Goal: Ask a question

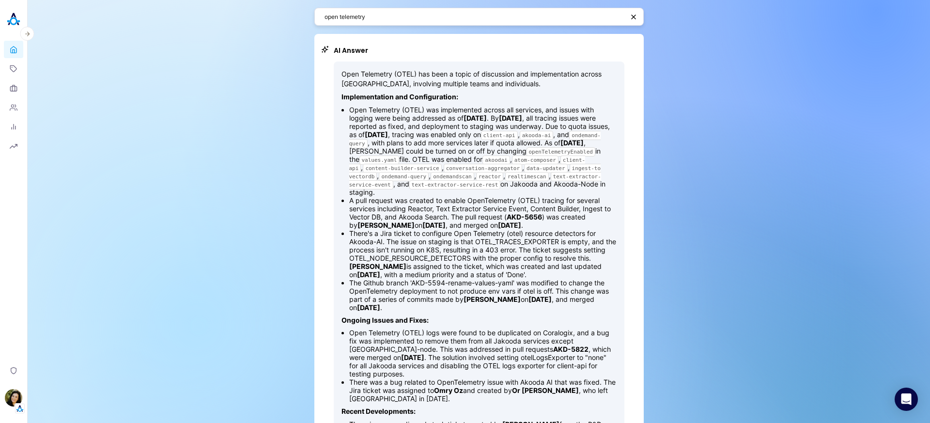
click at [14, 23] on img at bounding box center [13, 19] width 19 height 19
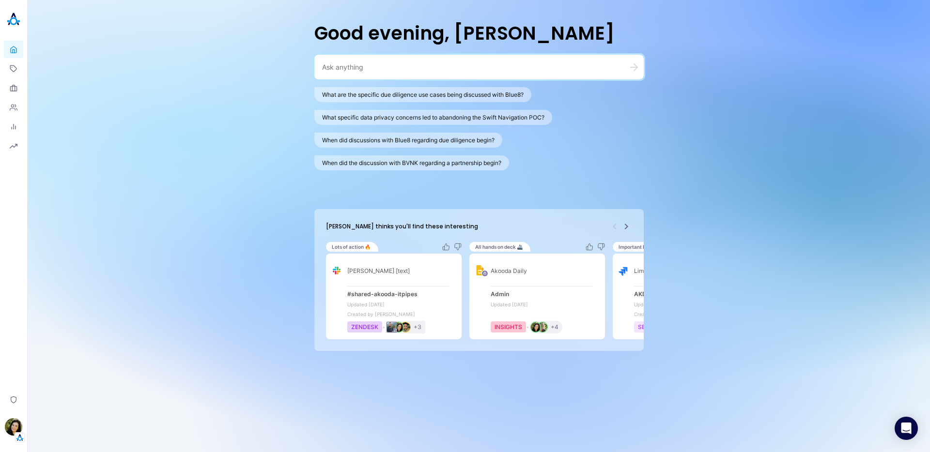
click at [626, 228] on icon "Next" at bounding box center [625, 227] width 3 height 6
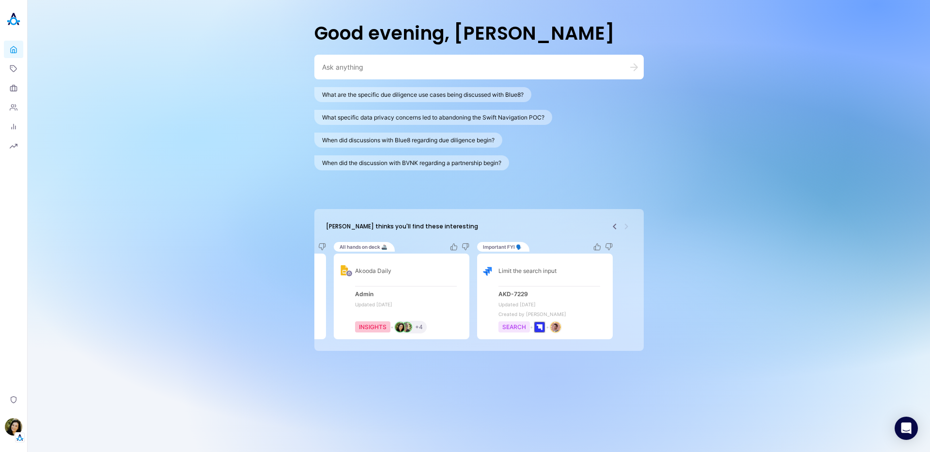
click at [616, 225] on icon "Previous" at bounding box center [615, 227] width 12 height 12
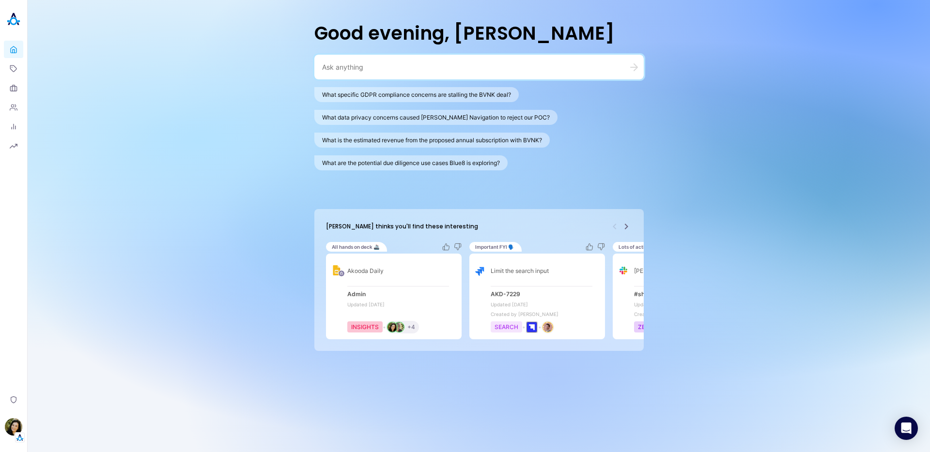
click at [629, 228] on icon "Next" at bounding box center [626, 227] width 12 height 12
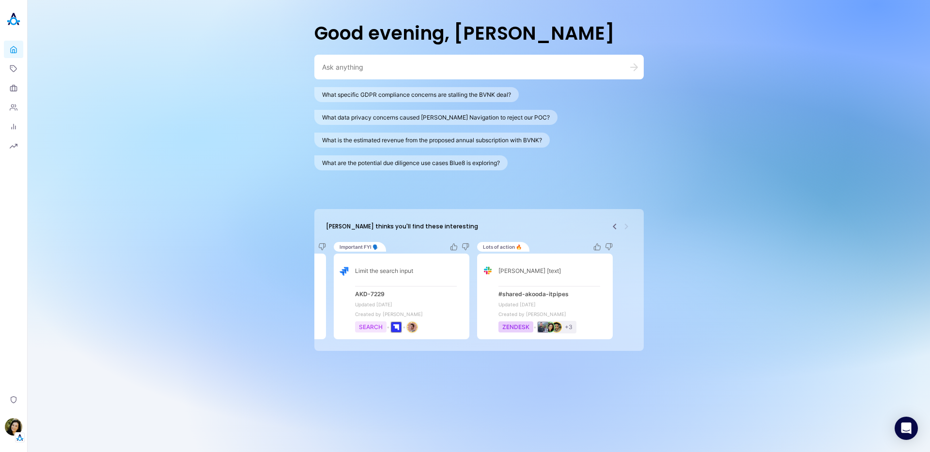
click at [610, 228] on icon "Previous" at bounding box center [615, 227] width 12 height 12
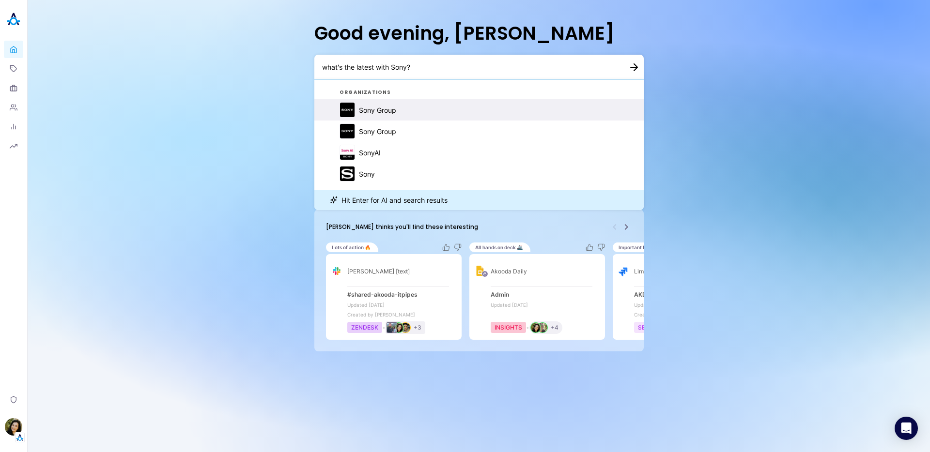
type textarea "what's the latest with Sony?"
click at [363, 113] on div "Sony Group" at bounding box center [377, 110] width 37 height 8
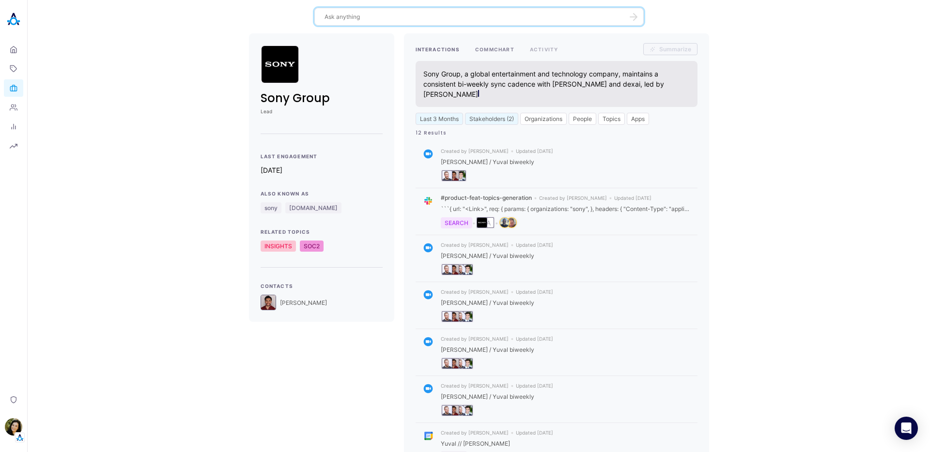
click at [495, 52] on button "COMMCHART" at bounding box center [494, 49] width 39 height 12
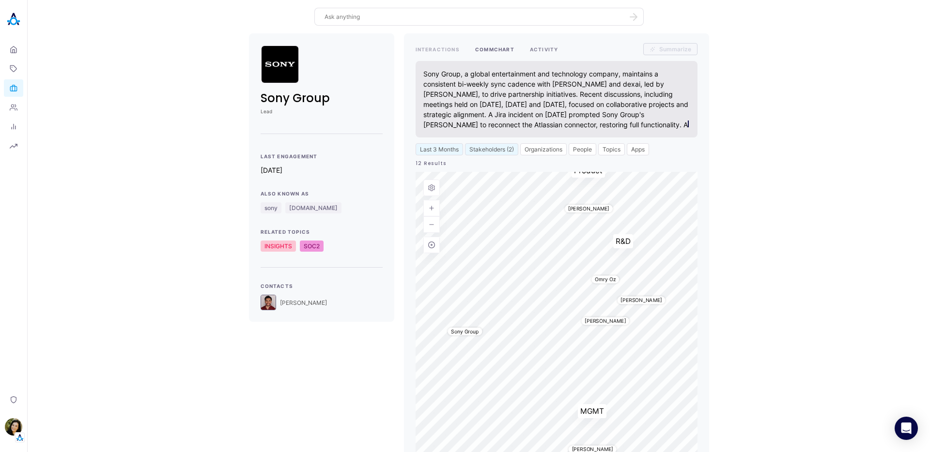
click at [541, 55] on button "ACTIVITY" at bounding box center [544, 49] width 29 height 12
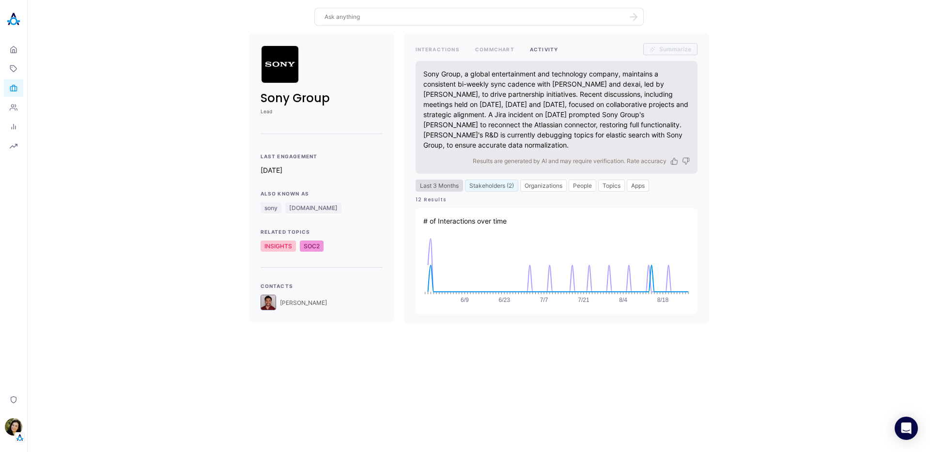
click at [454, 188] on button "Last 3 Months" at bounding box center [438, 186] width 47 height 12
select select "4"
select select "2025"
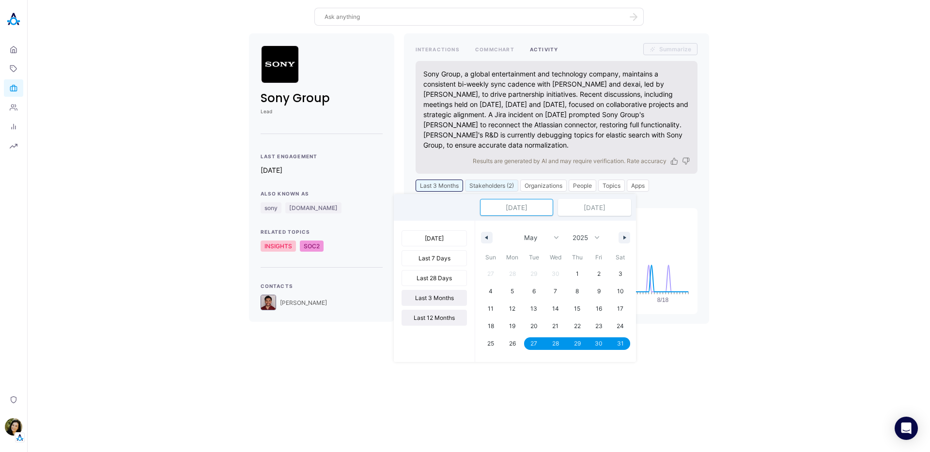
click at [446, 320] on button "Last 12 Months" at bounding box center [433, 318] width 65 height 16
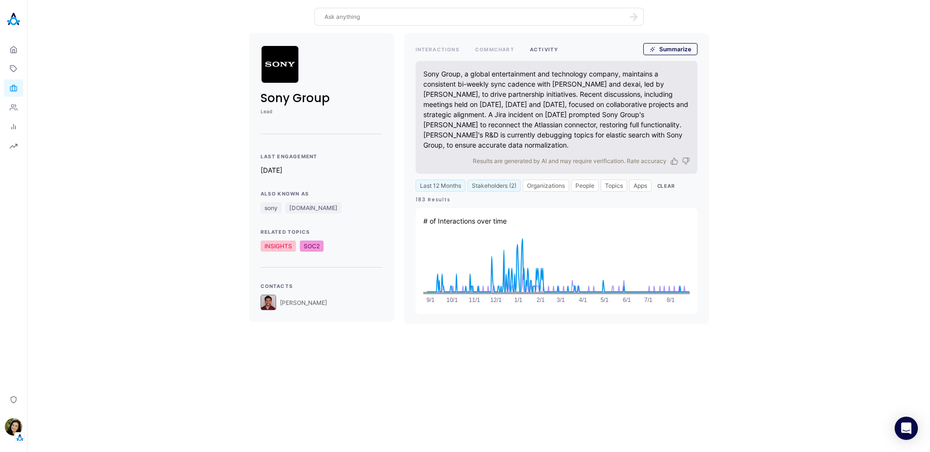
click at [473, 50] on div "INTERACTIONS COMMCHART ACTIVITY" at bounding box center [486, 49] width 143 height 12
click at [482, 49] on button "COMMCHART" at bounding box center [494, 49] width 39 height 12
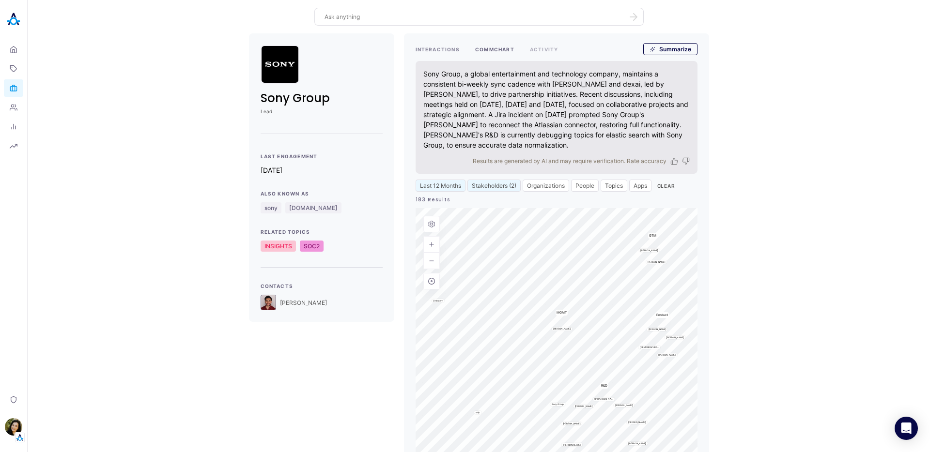
click at [424, 51] on button "INTERACTIONS" at bounding box center [437, 49] width 44 height 12
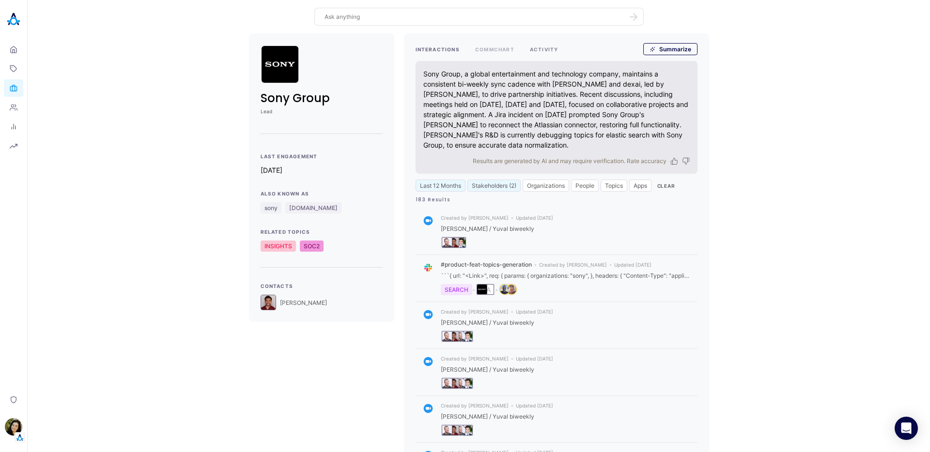
click at [540, 50] on button "ACTIVITY" at bounding box center [544, 49] width 29 height 12
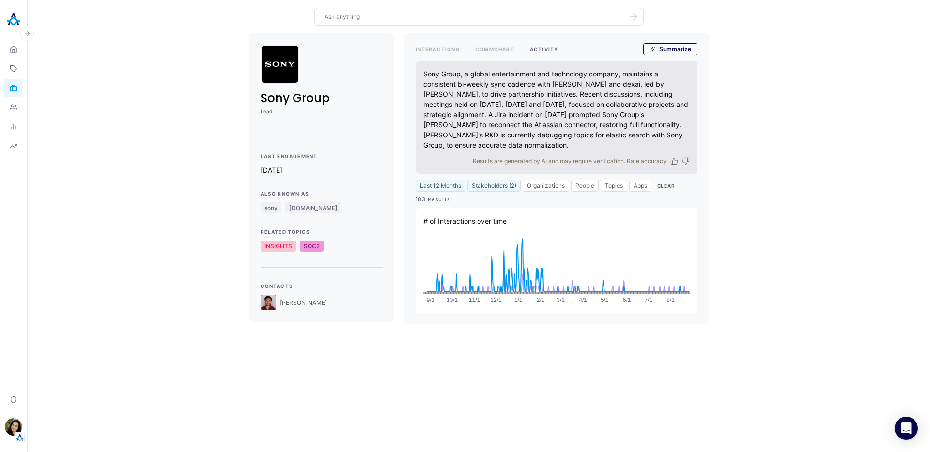
click at [5, 19] on img at bounding box center [13, 19] width 19 height 19
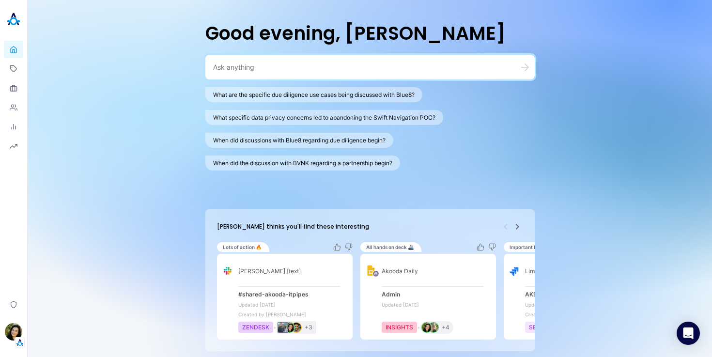
type textarea "W"
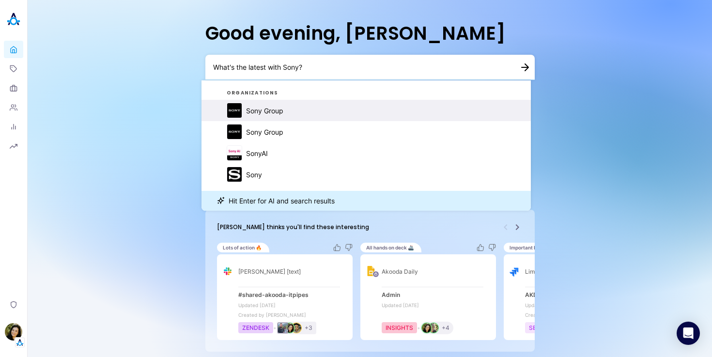
type textarea "What's the latest with Sony?"
click at [273, 109] on div "Sony Group" at bounding box center [264, 111] width 37 height 8
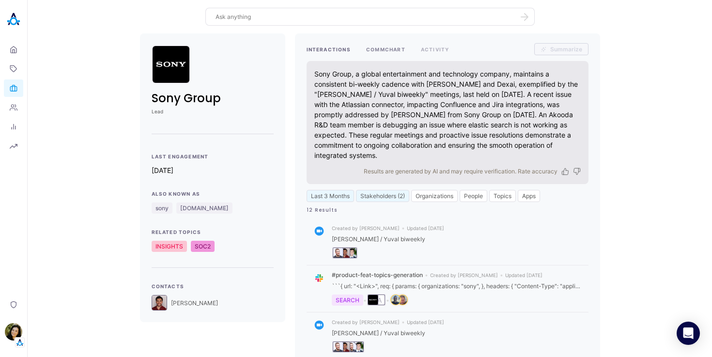
click at [382, 50] on button "COMMCHART" at bounding box center [385, 49] width 39 height 12
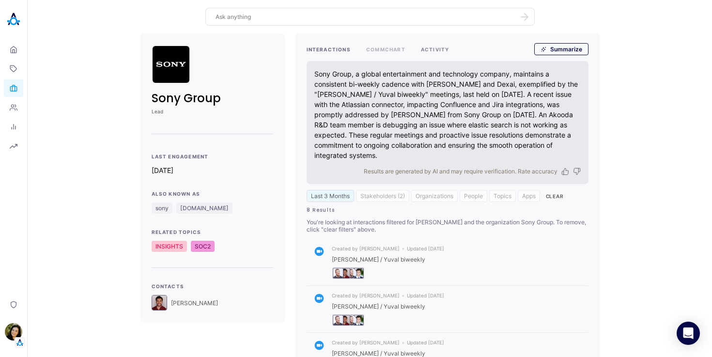
click at [438, 47] on button "ACTIVITY" at bounding box center [435, 49] width 29 height 12
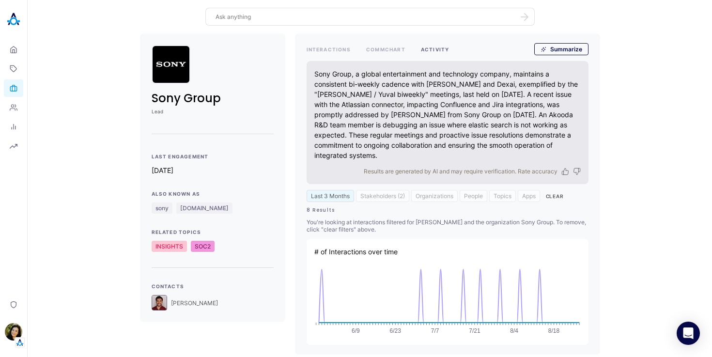
scroll to position [4, 0]
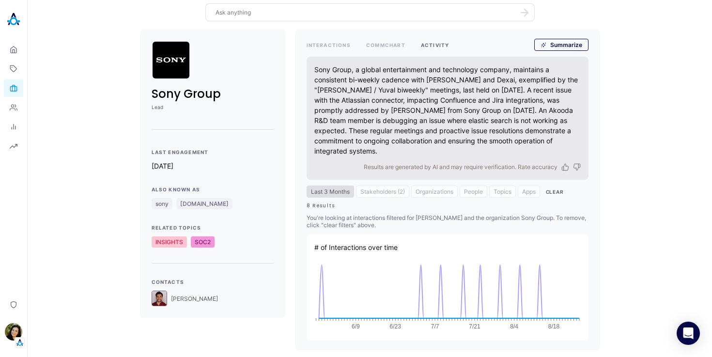
click at [337, 191] on button "Last 3 Months" at bounding box center [330, 191] width 47 height 12
select select "4"
select select "2025"
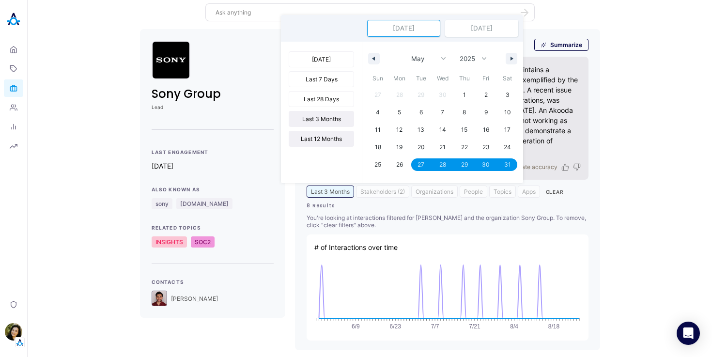
click at [323, 138] on button "Last 12 Months" at bounding box center [321, 139] width 65 height 16
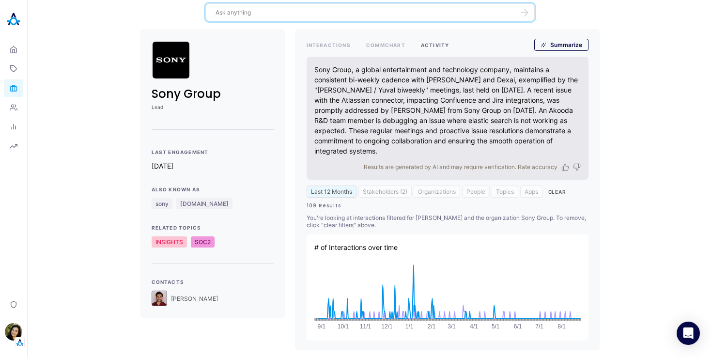
click at [245, 14] on textarea at bounding box center [363, 12] width 297 height 9
type textarea "Who knows the most about search v2?"
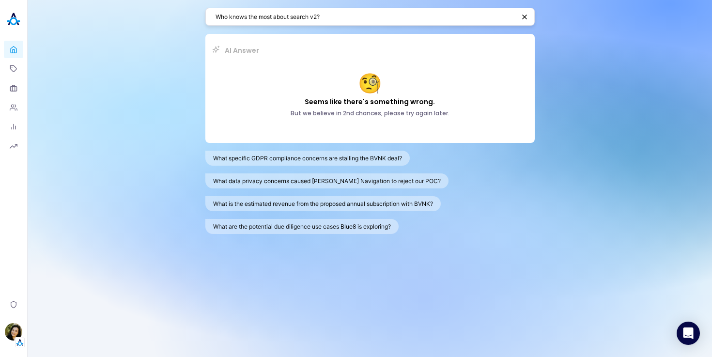
click at [332, 18] on textarea "Who knows the most about search v2?" at bounding box center [364, 16] width 299 height 9
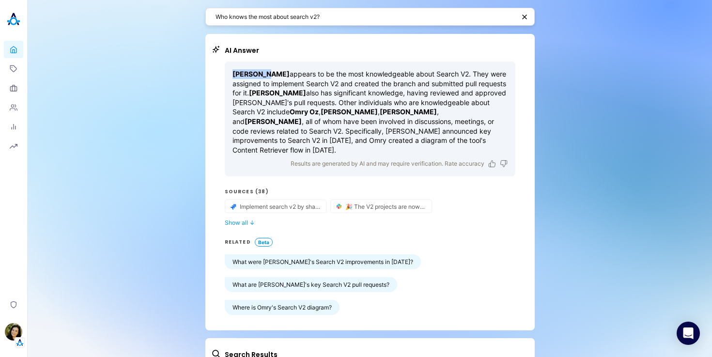
drag, startPoint x: 229, startPoint y: 76, endPoint x: 261, endPoint y: 76, distance: 32.0
click at [261, 76] on p "[PERSON_NAME] appears to be the most knowledgeable about Search V2. They were a…" at bounding box center [369, 111] width 275 height 85
drag, startPoint x: 276, startPoint y: 92, endPoint x: 297, endPoint y: 94, distance: 21.4
click at [297, 94] on p "[PERSON_NAME] appears to be the most knowledgeable about Search V2. They were a…" at bounding box center [369, 111] width 275 height 85
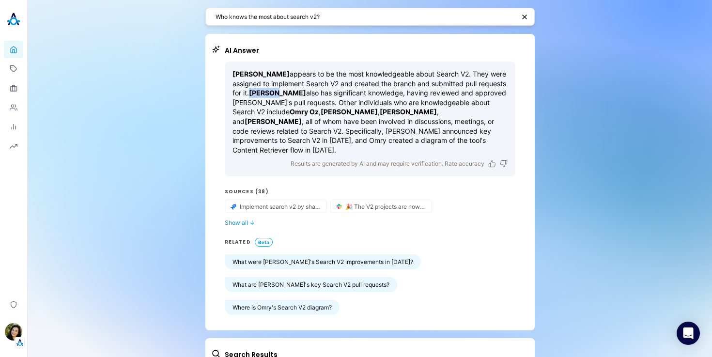
click at [297, 94] on strong "[PERSON_NAME]" at bounding box center [277, 93] width 57 height 8
drag, startPoint x: 274, startPoint y: 118, endPoint x: 340, endPoint y: 114, distance: 66.9
click at [340, 114] on p "[PERSON_NAME] appears to be the most knowledgeable about Search V2. They were a…" at bounding box center [369, 111] width 275 height 85
click at [430, 123] on p "[PERSON_NAME] appears to be the most knowledgeable about Search V2. They were a…" at bounding box center [369, 111] width 275 height 85
click at [249, 219] on span "↓" at bounding box center [251, 222] width 5 height 7
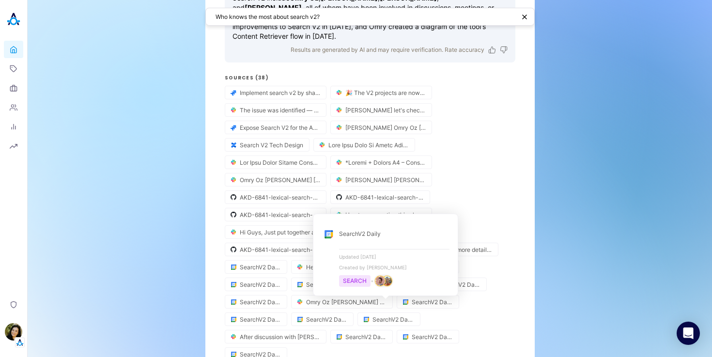
scroll to position [113, 0]
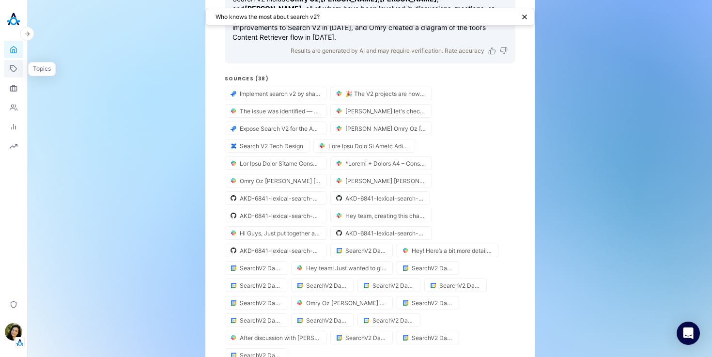
click at [12, 71] on icon at bounding box center [13, 68] width 6 height 6
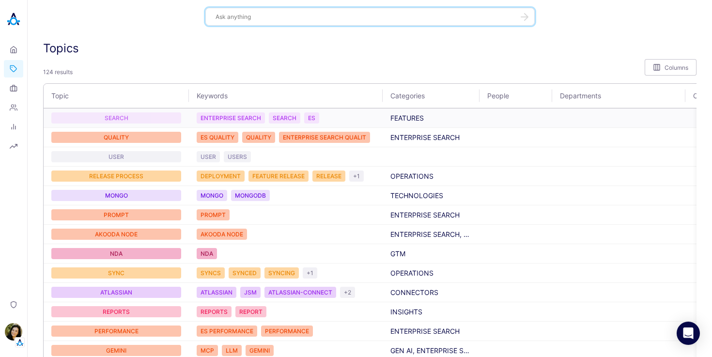
click at [153, 118] on div "SEARCH" at bounding box center [116, 117] width 130 height 11
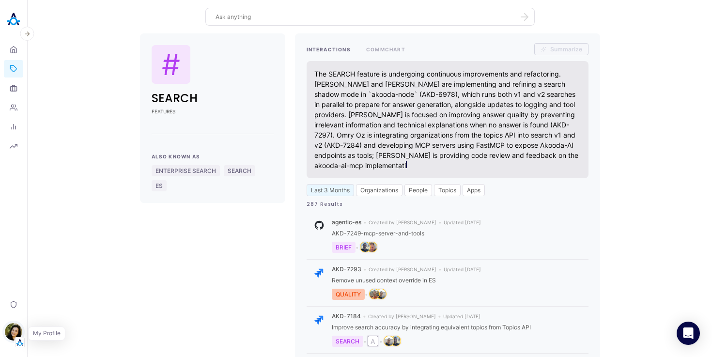
click at [9, 325] on img "button" at bounding box center [13, 331] width 17 height 17
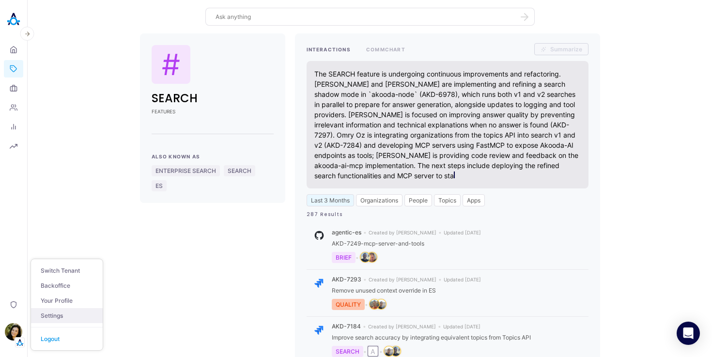
click at [51, 318] on link "Settings" at bounding box center [67, 315] width 72 height 15
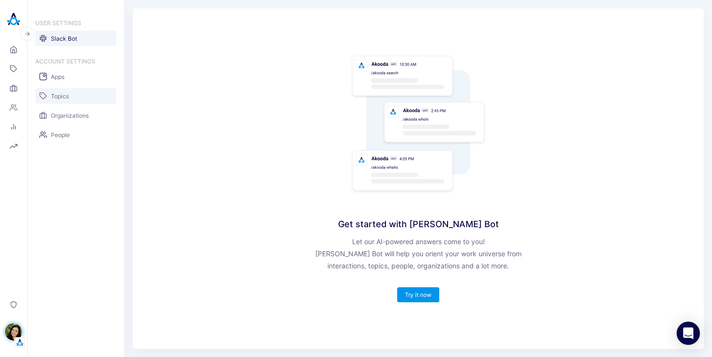
click at [61, 94] on span "Topics" at bounding box center [60, 95] width 18 height 7
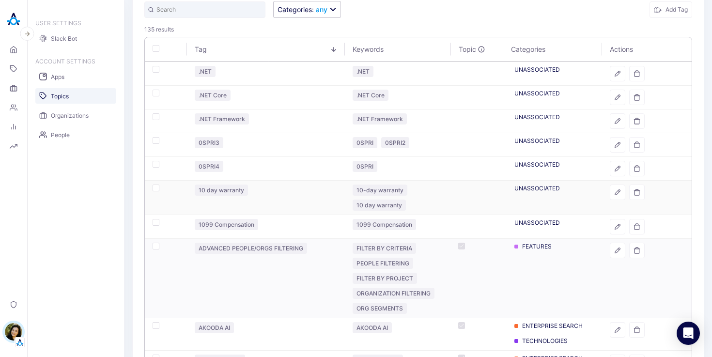
scroll to position [109, 0]
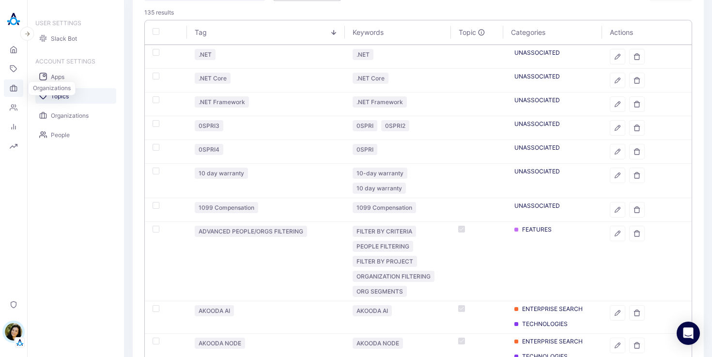
click at [14, 92] on link "Organizations" at bounding box center [13, 87] width 19 height 17
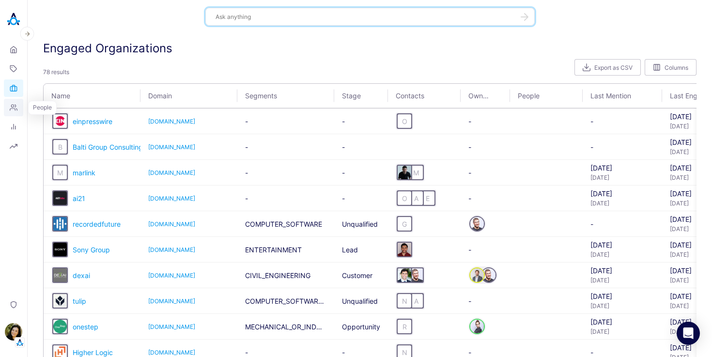
click at [21, 106] on link "People" at bounding box center [13, 107] width 19 height 17
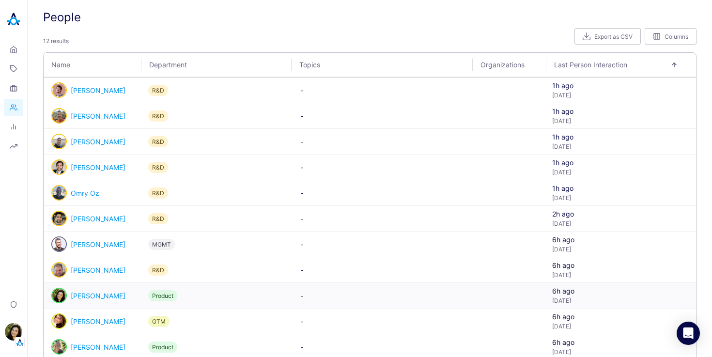
scroll to position [34, 0]
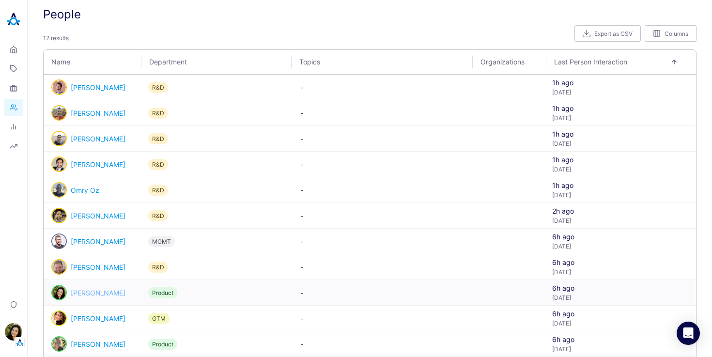
click at [92, 292] on link "[PERSON_NAME]" at bounding box center [98, 293] width 55 height 8
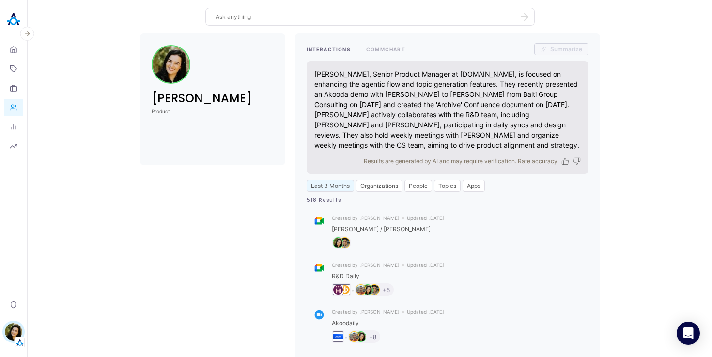
click at [18, 25] on img at bounding box center [13, 19] width 19 height 19
